Goal: Task Accomplishment & Management: Use online tool/utility

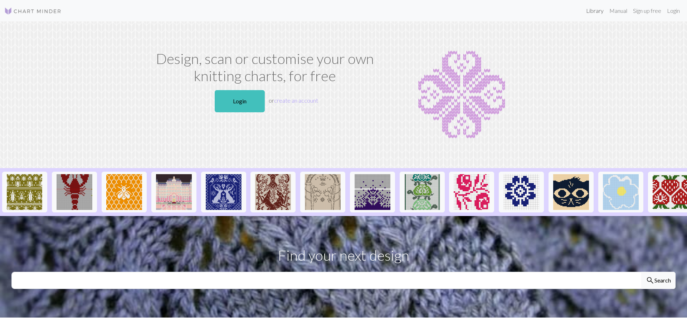
click at [592, 15] on link "Library" at bounding box center [594, 11] width 23 height 14
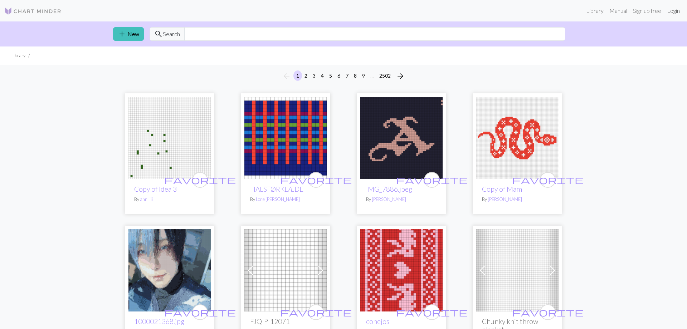
click at [674, 11] on link "Login" at bounding box center [673, 11] width 19 height 14
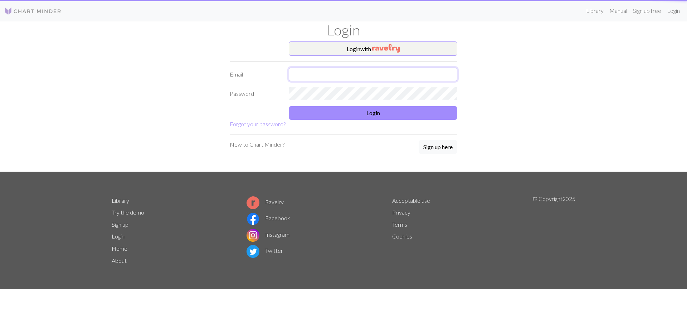
type input "[EMAIL_ADDRESS][DOMAIN_NAME]"
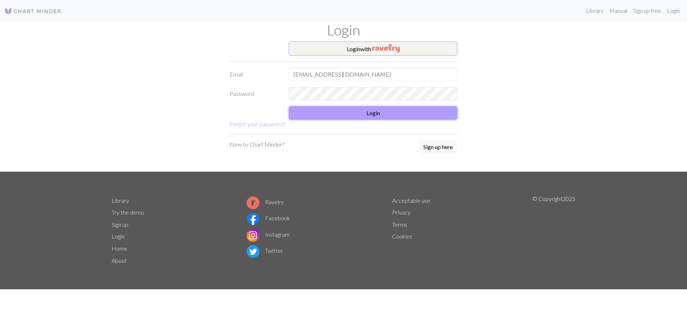
click at [353, 116] on button "Login" at bounding box center [373, 113] width 169 height 14
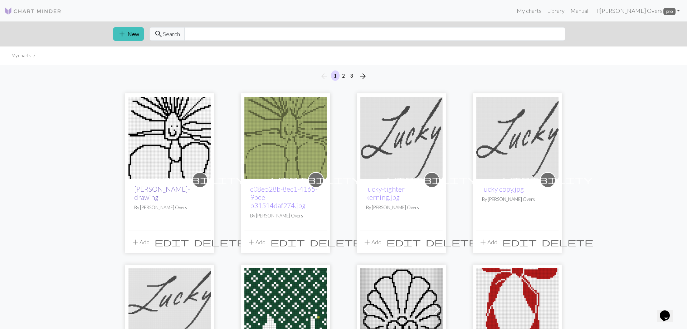
click at [156, 188] on link "[PERSON_NAME]-drawing" at bounding box center [162, 193] width 56 height 16
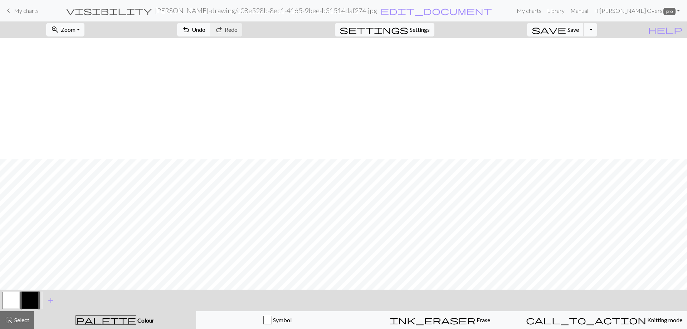
scroll to position [131, 0]
